Goal: Find contact information: Find contact information

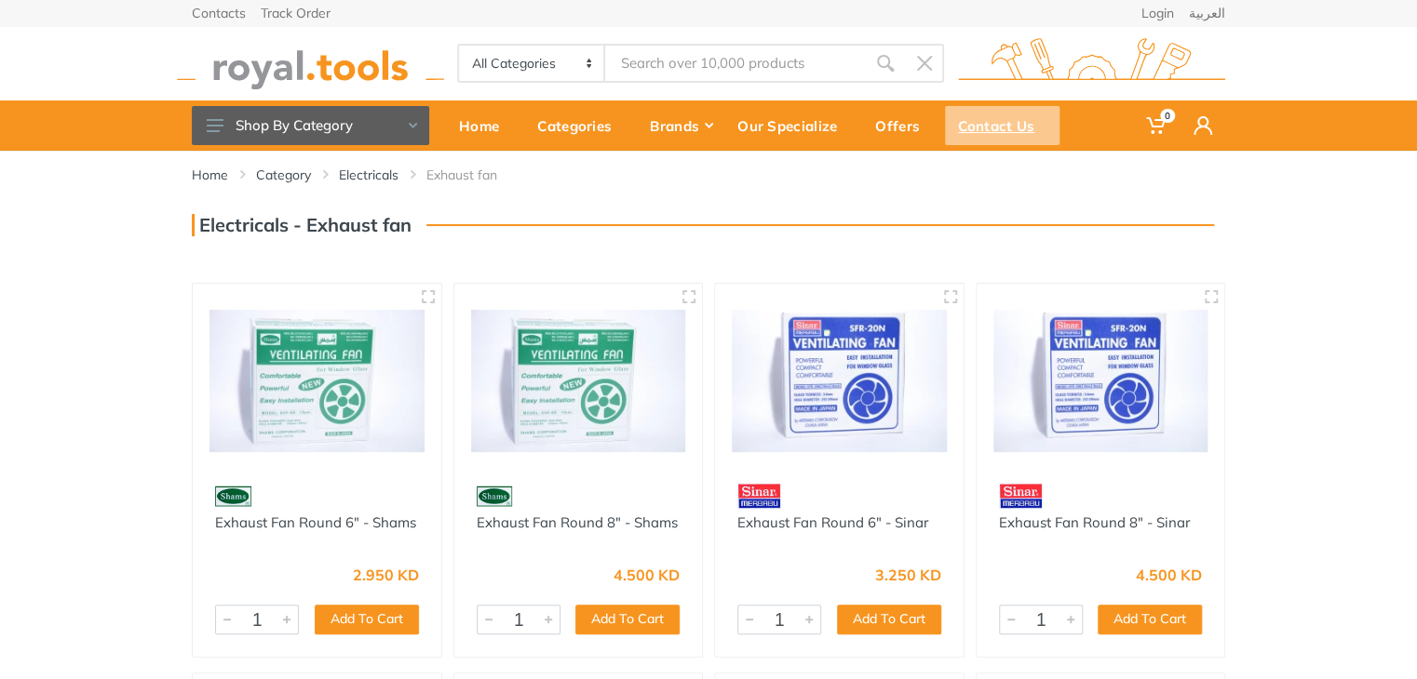
click at [980, 120] on div "Contact Us" at bounding box center [1002, 125] width 114 height 39
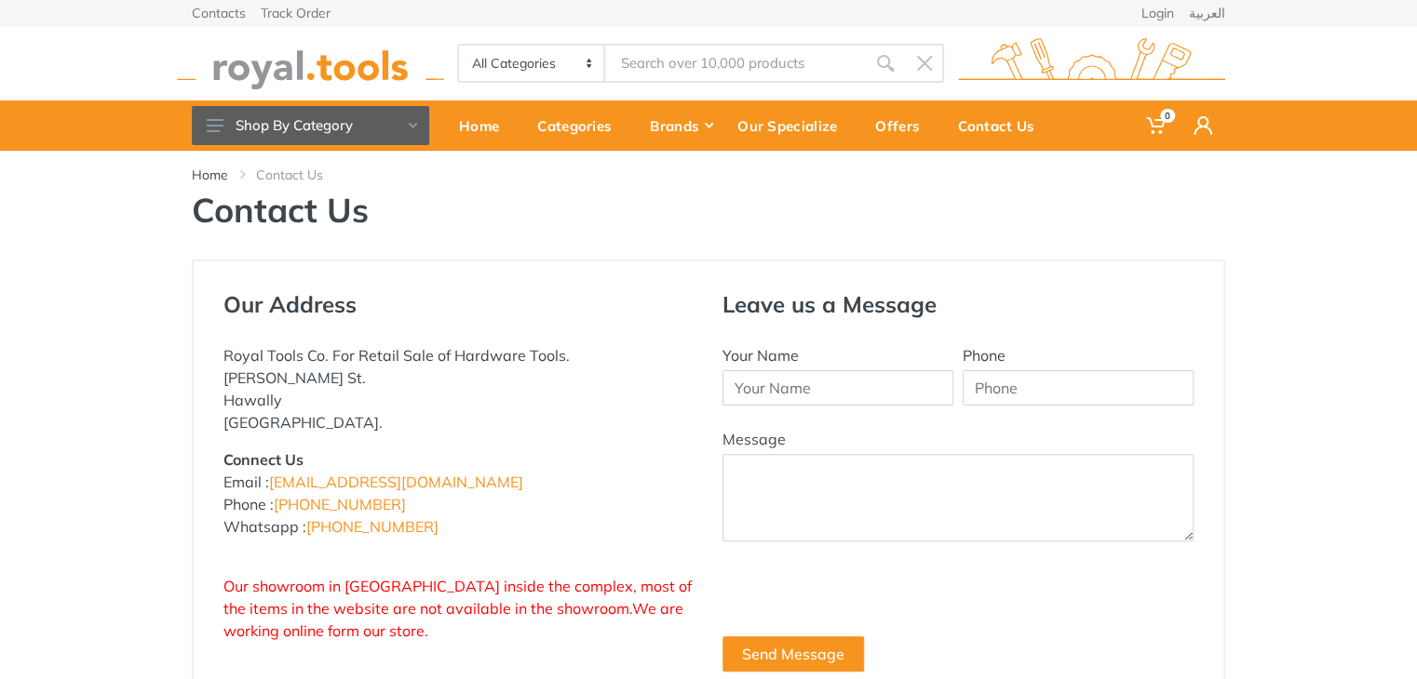
drag, startPoint x: 397, startPoint y: 490, endPoint x: 268, endPoint y: 491, distance: 129.4
click at [268, 491] on p "Connect Us Email : info@royal.tools Phone : +965 22620757 Whatsapp : +965 96777…" at bounding box center [458, 493] width 471 height 89
copy p "[EMAIL_ADDRESS][DOMAIN_NAME]"
